Goal: Information Seeking & Learning: Learn about a topic

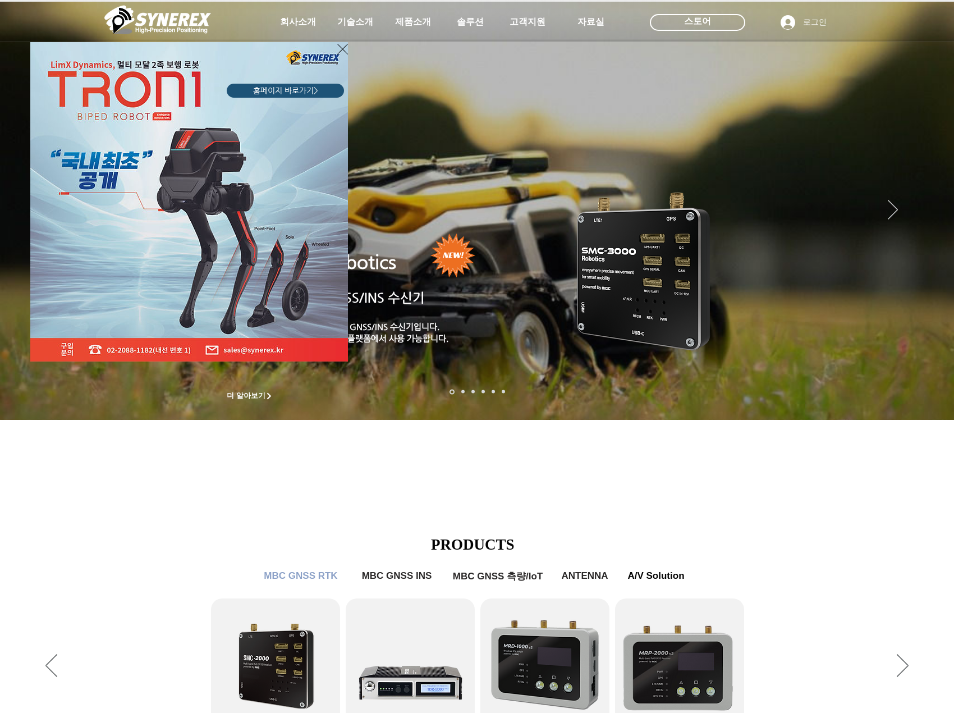
drag, startPoint x: 342, startPoint y: 48, endPoint x: 354, endPoint y: 53, distance: 13.6
click at [343, 47] on icon "사이트로 돌아가기" at bounding box center [342, 49] width 11 height 14
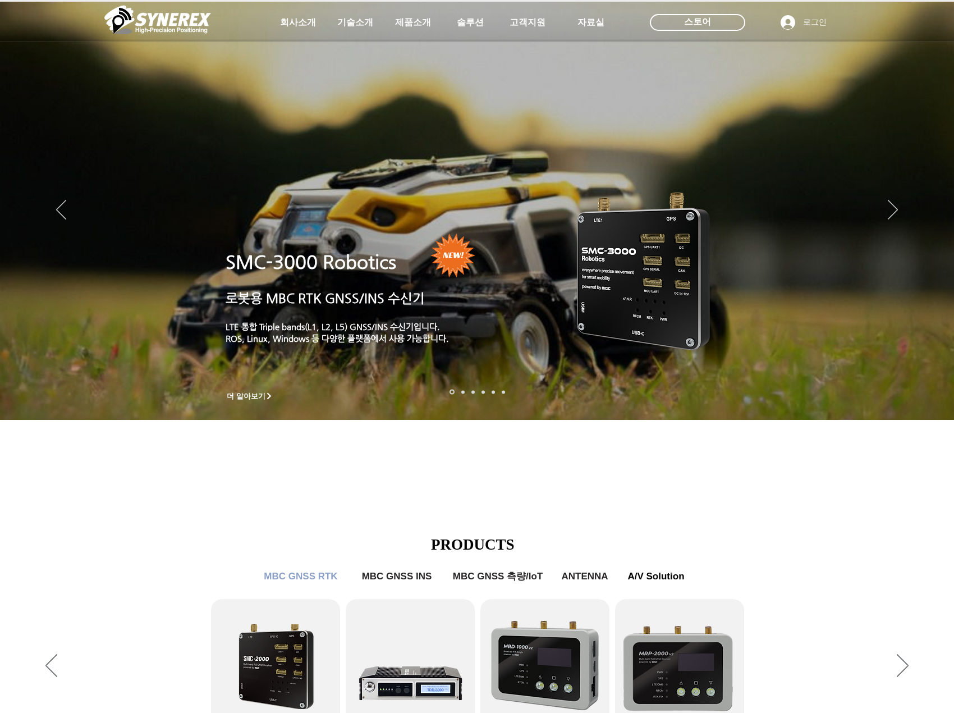
click at [885, 205] on img "슬라이드쇼" at bounding box center [477, 211] width 954 height 418
click at [895, 205] on icon "다음" at bounding box center [893, 210] width 10 height 20
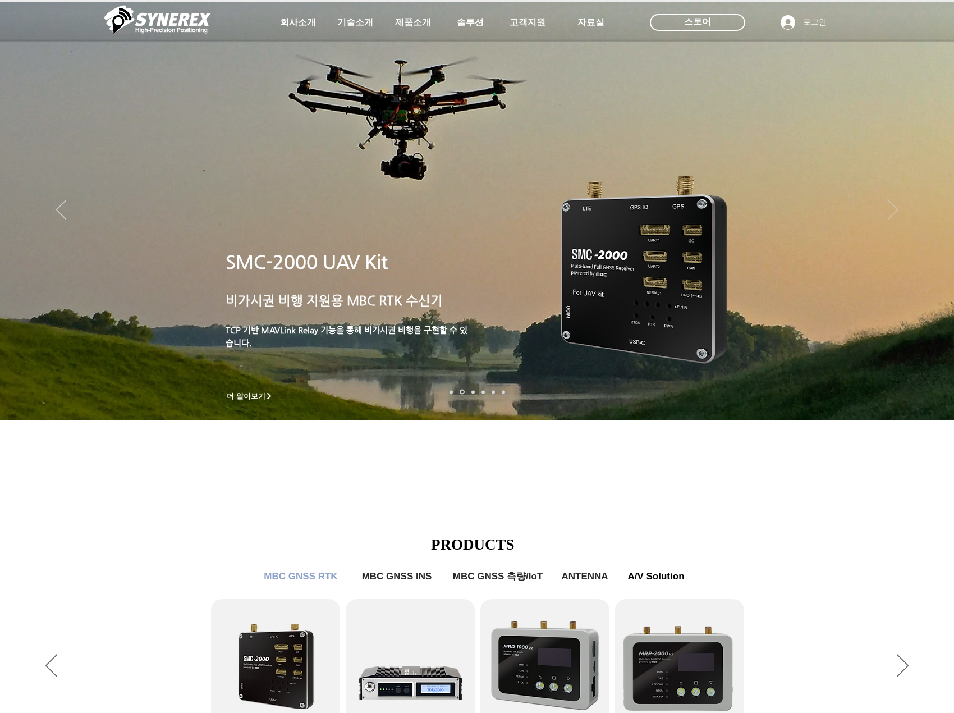
click at [894, 206] on icon "다음" at bounding box center [893, 210] width 10 height 20
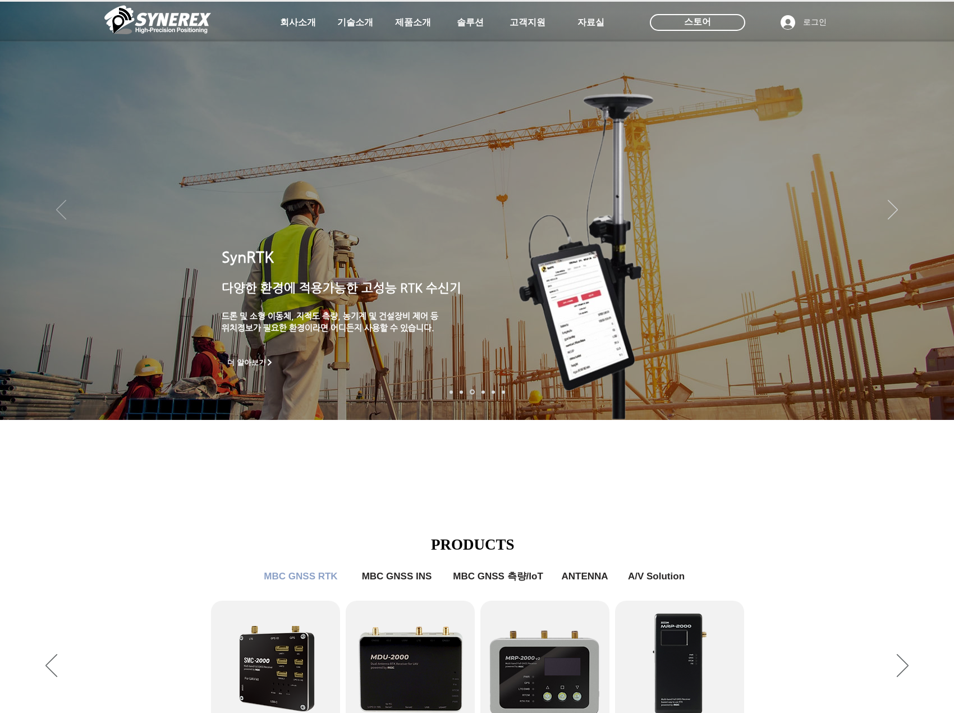
click at [58, 215] on icon "이전" at bounding box center [61, 210] width 10 height 20
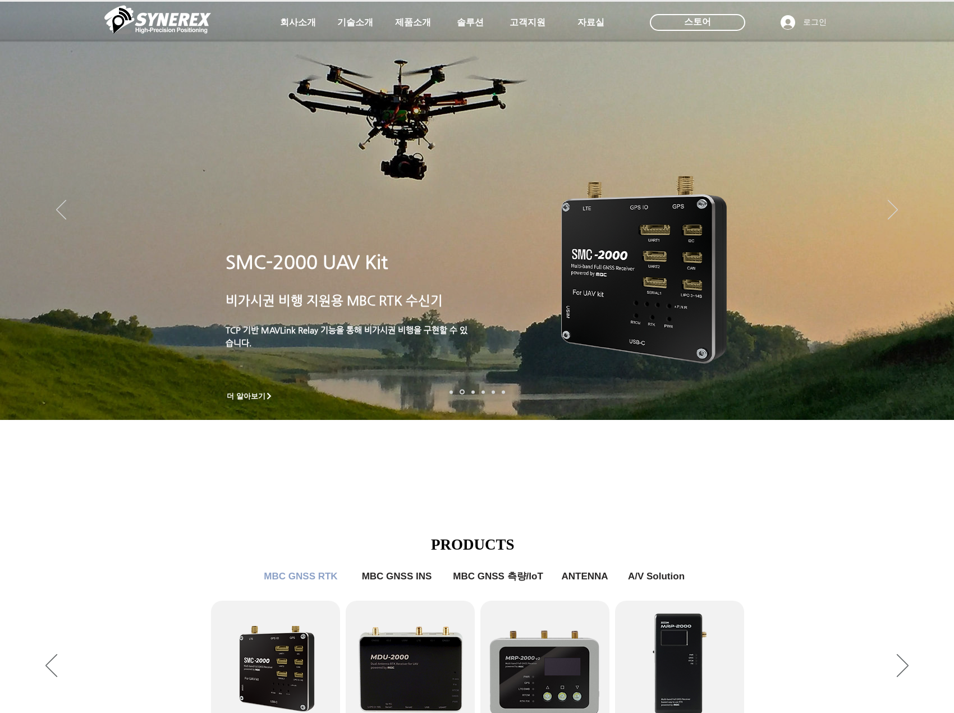
click at [357, 266] on span "SMC-2000 UAV Kit" at bounding box center [307, 261] width 162 height 21
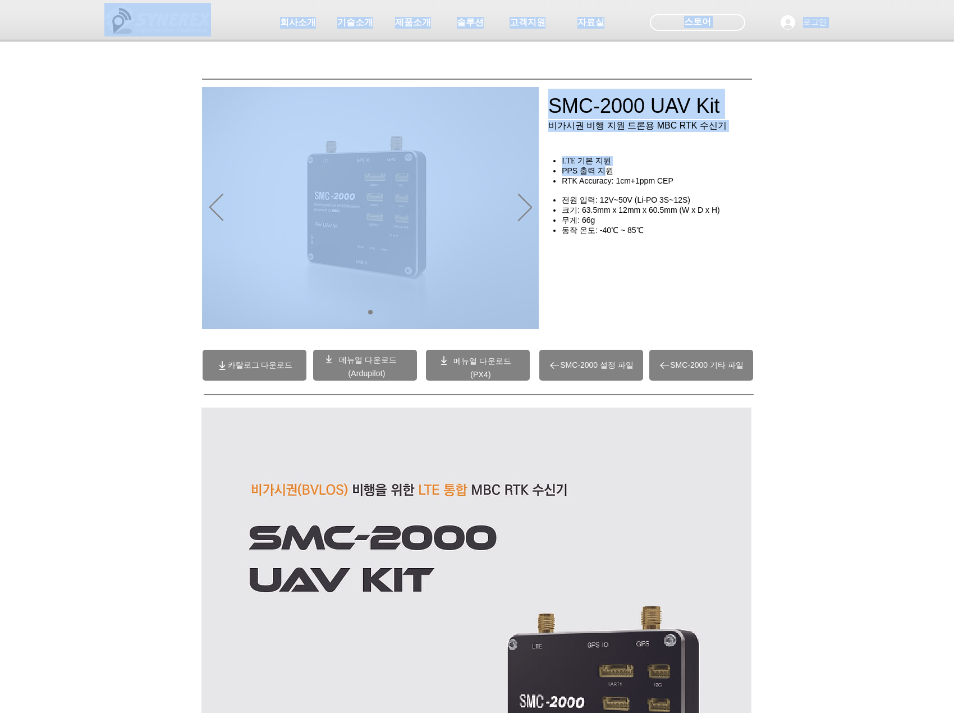
drag, startPoint x: 558, startPoint y: 134, endPoint x: 603, endPoint y: 172, distance: 59.3
click at [595, 167] on div "초고정밀 위치정보 솔루션 Broadcast RTK #comp-kyq9tmhv svg [data-color="1"] {fill: #000000;…" at bounding box center [477, 86] width 954 height 172
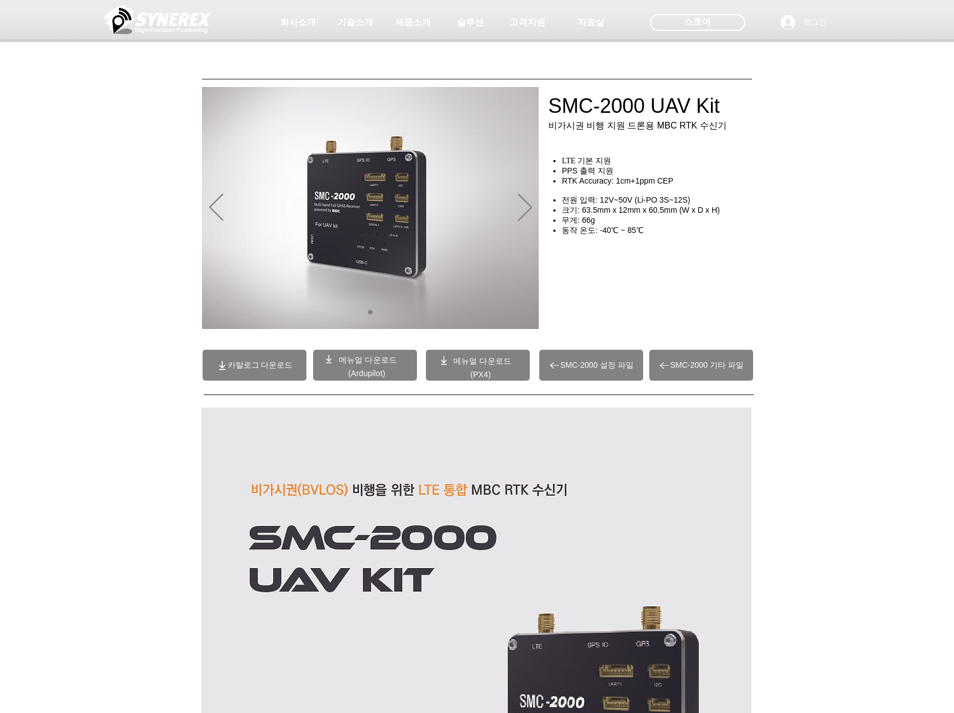
click at [595, 167] on div "초고정밀 위치정보 솔루션 Broadcast RTK #comp-kyq9tmhv svg [data-color="1"] {fill: #000000;…" at bounding box center [477, 86] width 954 height 172
click at [590, 175] on span "PPS 출력 지원" at bounding box center [588, 170] width 52 height 9
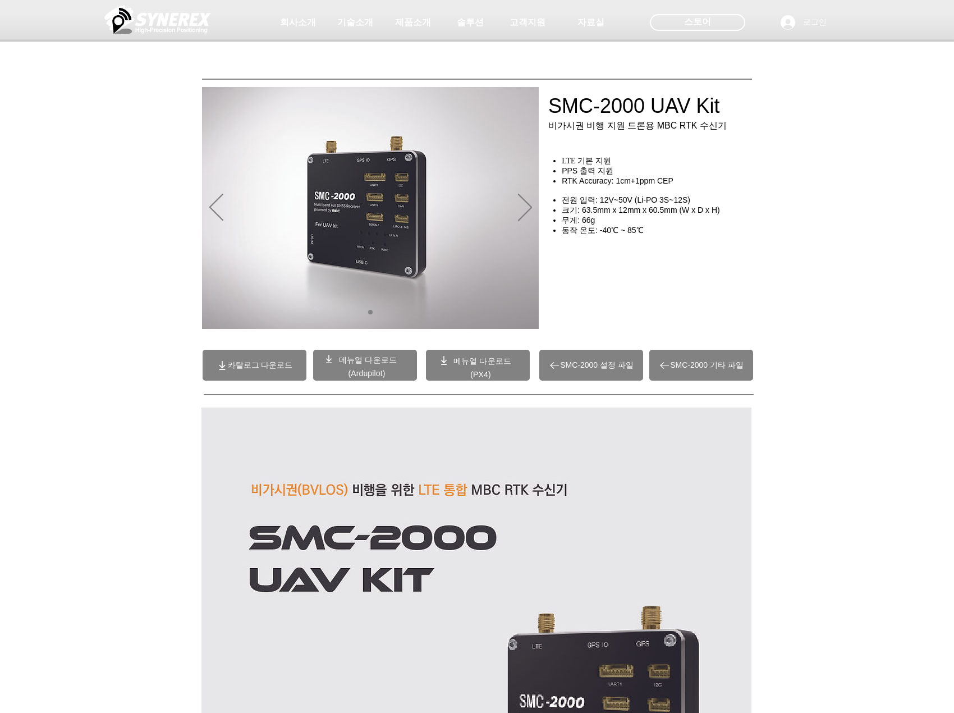
click at [588, 185] on span "RTK Accuracy: 1cm+1ppm CEP" at bounding box center [618, 180] width 112 height 9
click at [593, 204] on span "전원 입력: 12V~50V (Li-PO 3S~12S)" at bounding box center [626, 199] width 128 height 9
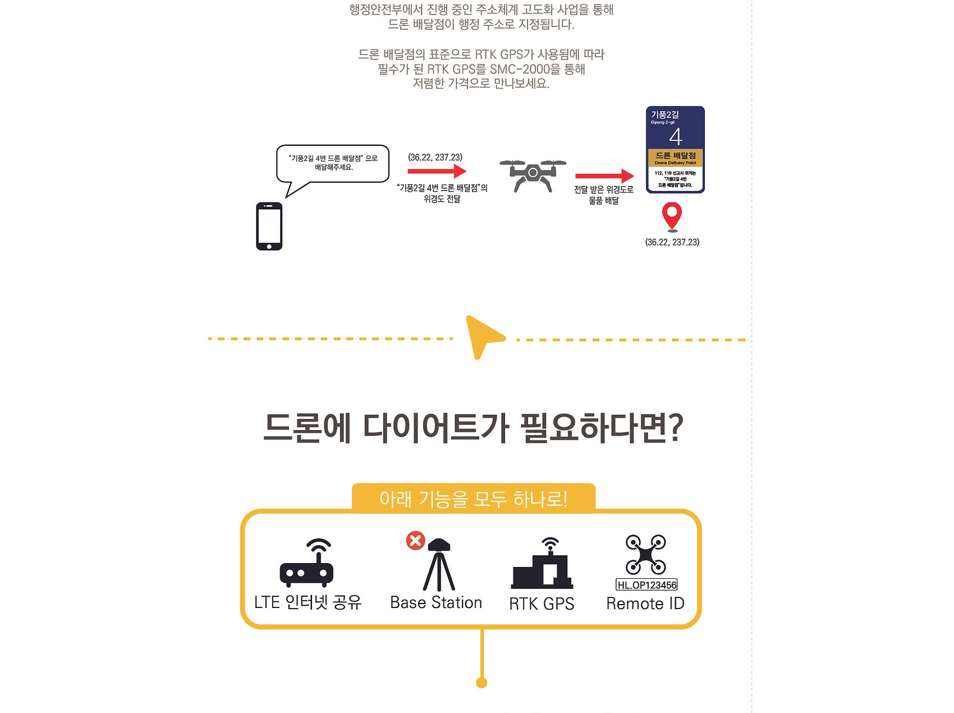
scroll to position [4376, 0]
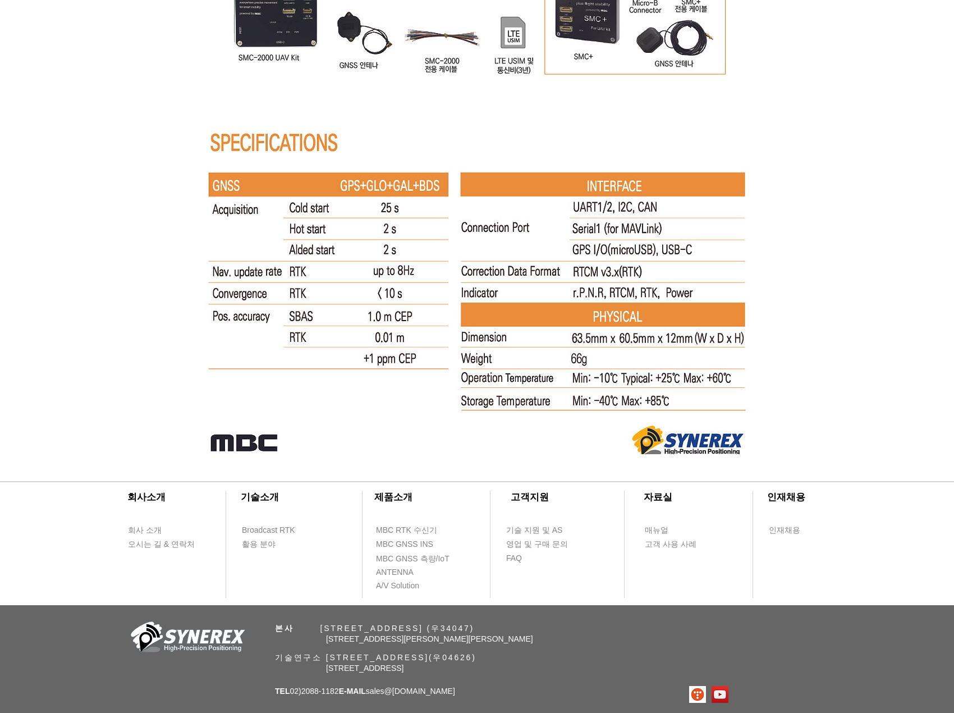
scroll to position [7173, 0]
